Goal: Task Accomplishment & Management: Manage account settings

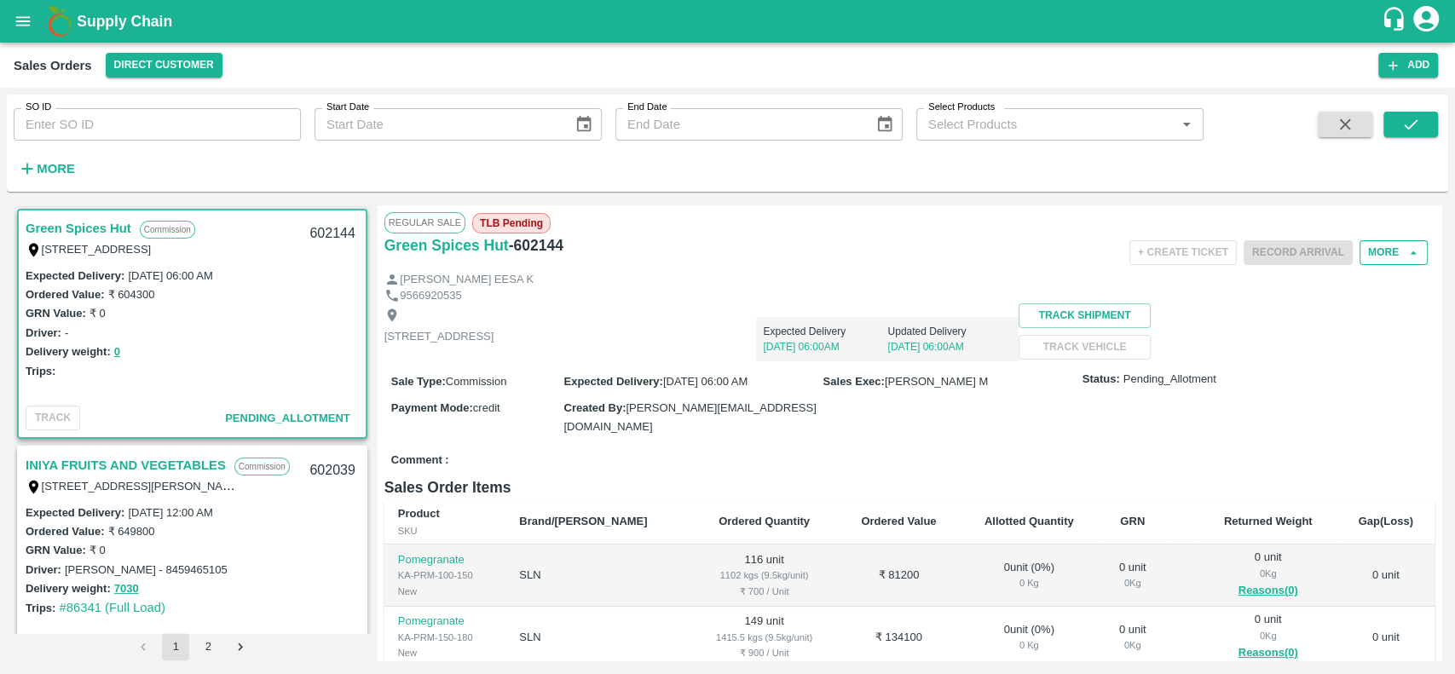
click at [1371, 251] on button "More" at bounding box center [1393, 252] width 68 height 25
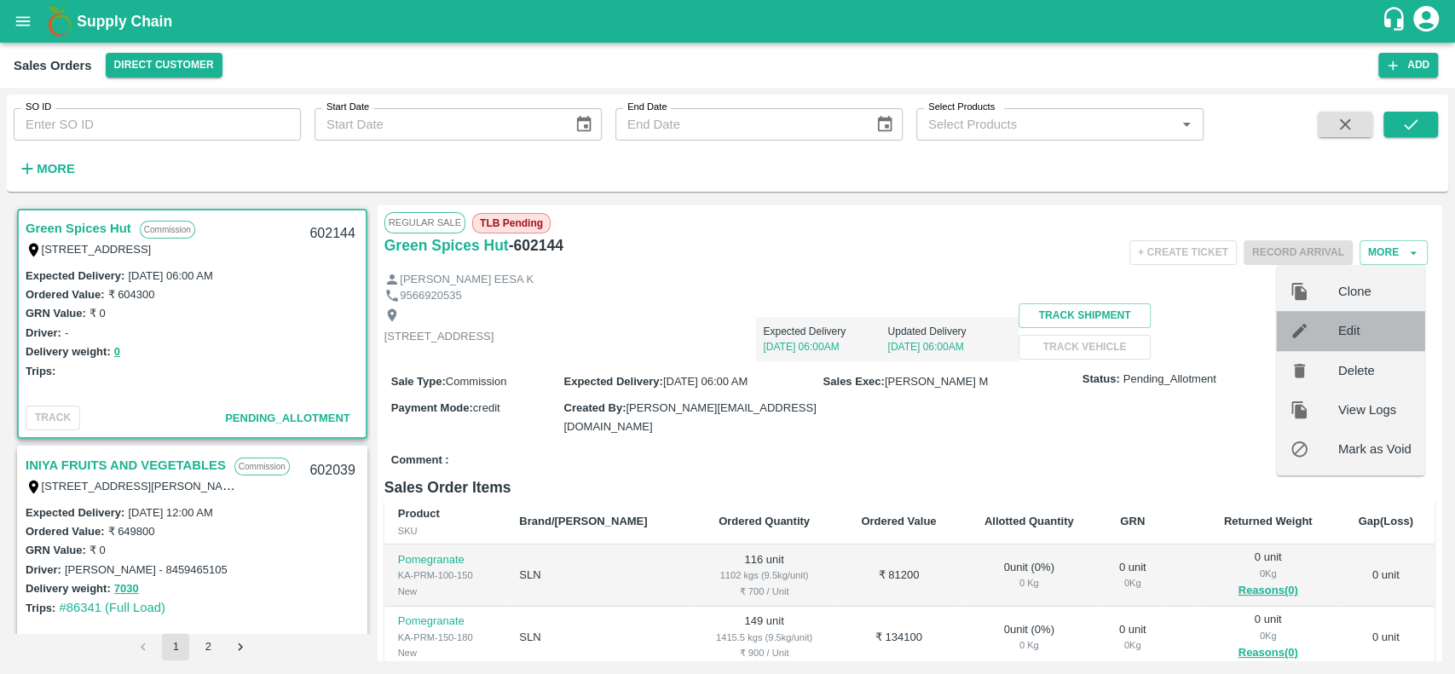
click at [1343, 331] on span "Edit" at bounding box center [1374, 330] width 73 height 19
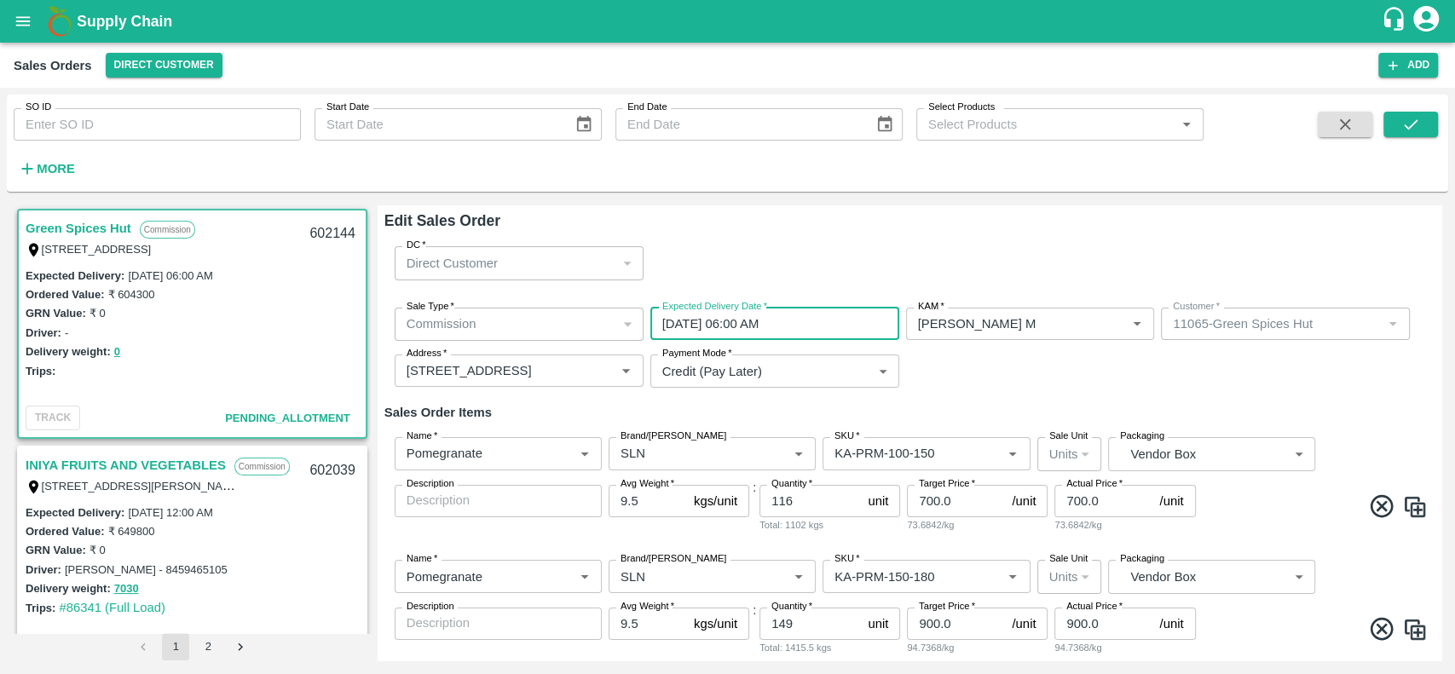
click at [762, 328] on input "[DATE] 06:00 AM" at bounding box center [768, 324] width 237 height 32
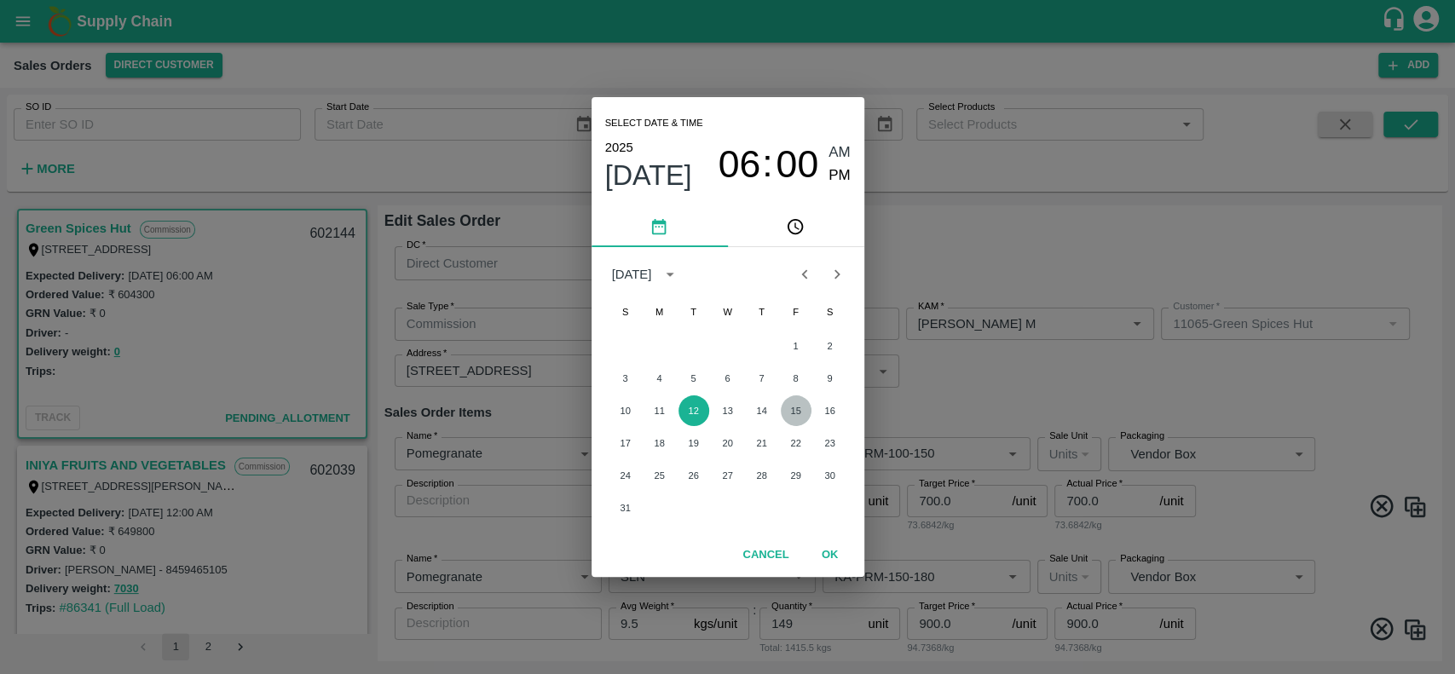
click at [797, 408] on button "15" at bounding box center [796, 410] width 31 height 31
type input "[DATE] 06:00 AM"
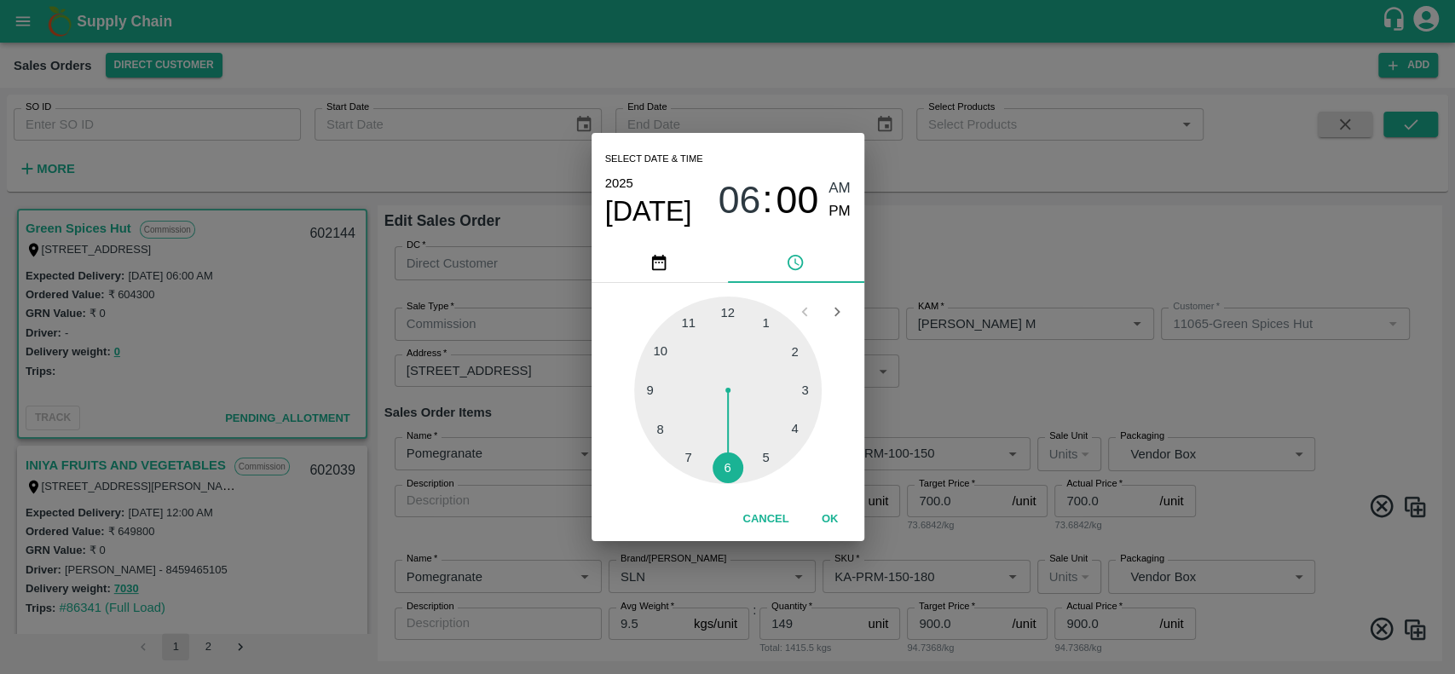
click at [823, 513] on button "OK" at bounding box center [830, 520] width 55 height 30
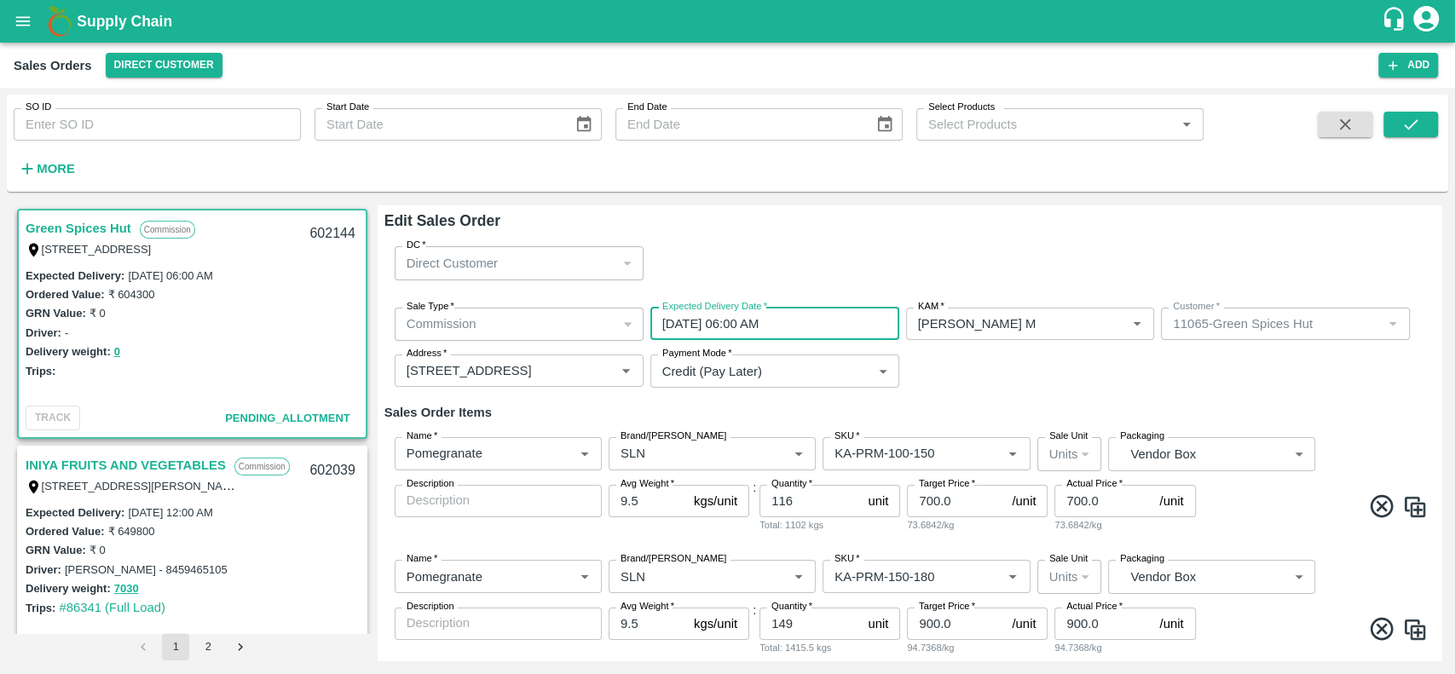
click at [1012, 401] on h6 "Sales Order Items" at bounding box center [909, 412] width 1050 height 22
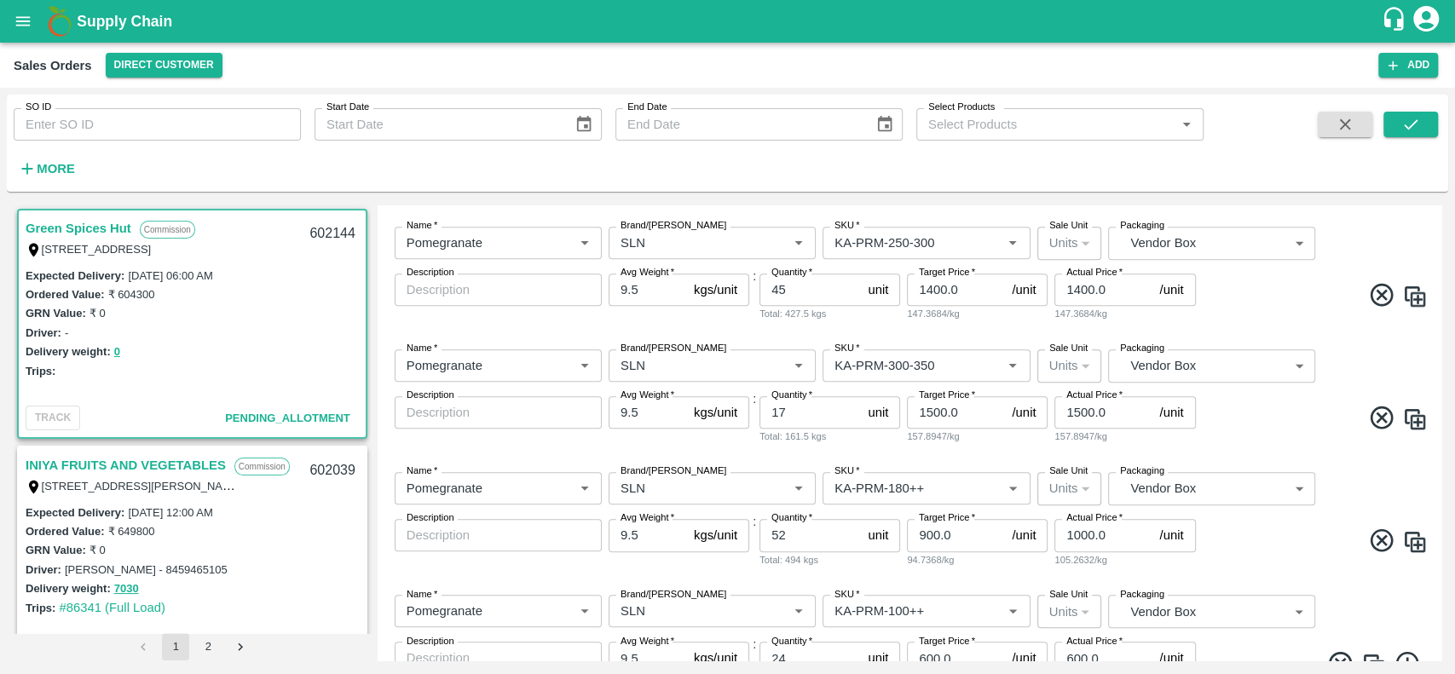
scroll to position [787, 0]
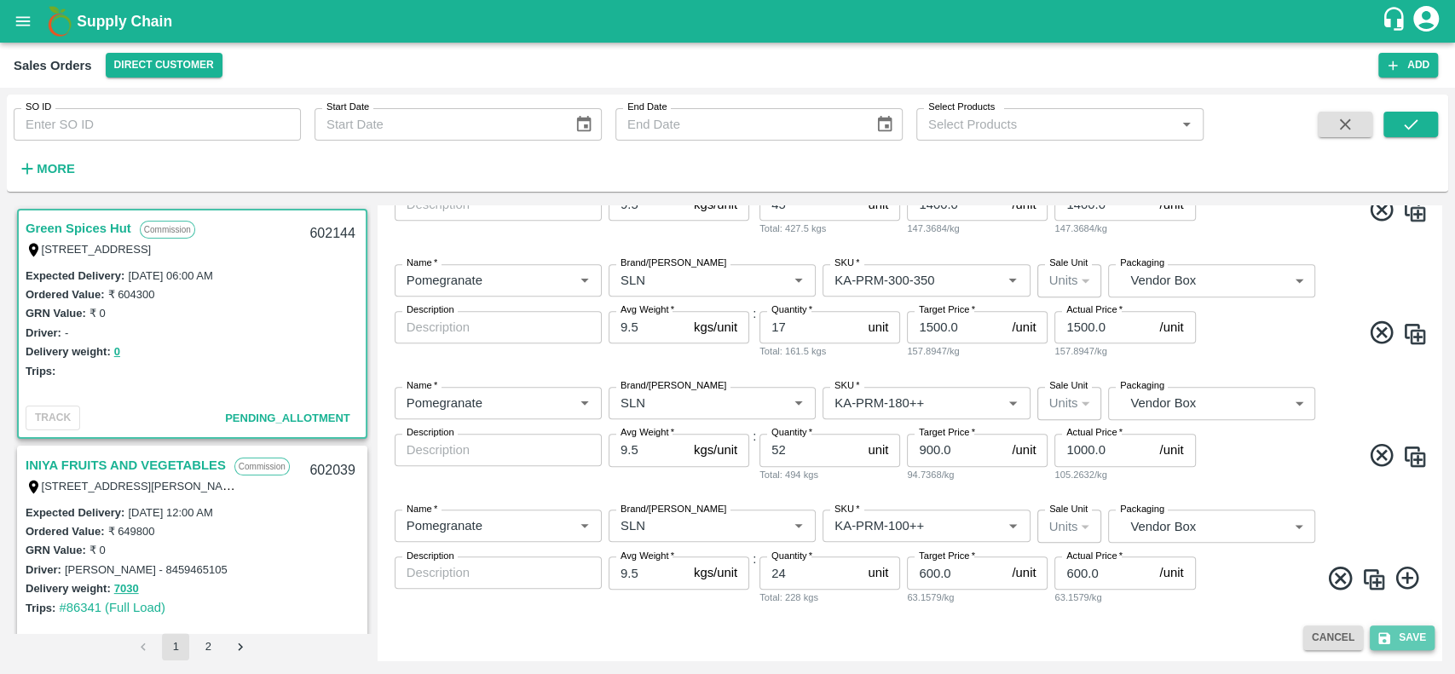
click at [1402, 632] on button "Save" at bounding box center [1402, 638] width 65 height 25
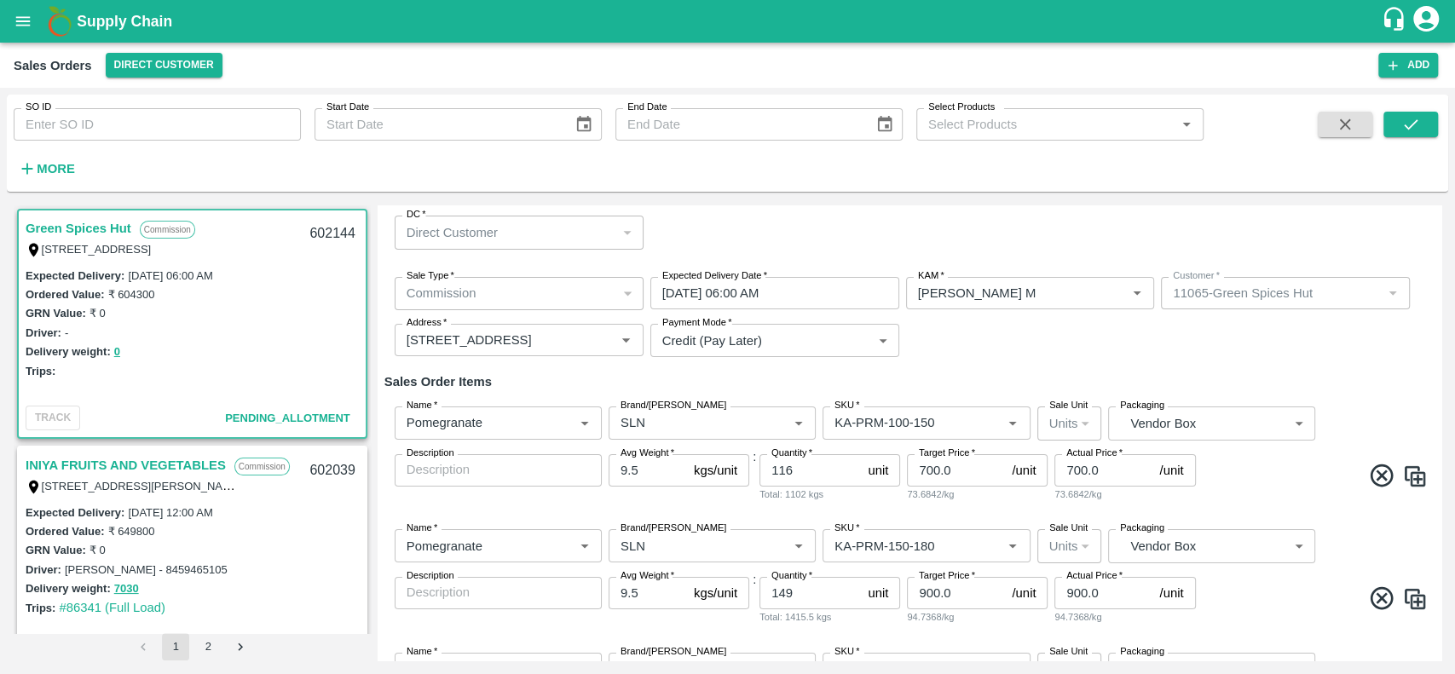
scroll to position [0, 0]
